Goal: Check status: Check status

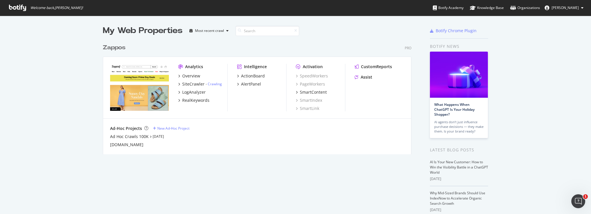
click at [112, 47] on div "Zappos" at bounding box center [114, 47] width 23 height 8
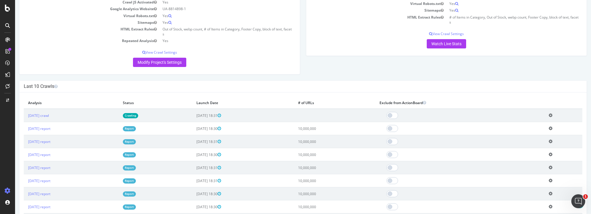
scroll to position [116, 0]
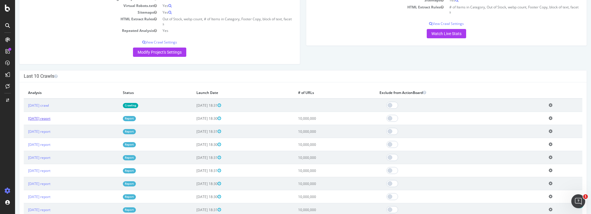
click at [48, 118] on link "[DATE] report" at bounding box center [39, 118] width 22 height 5
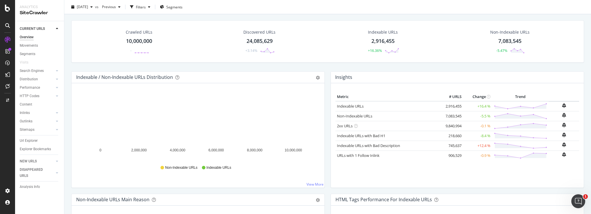
scroll to position [29, 0]
